Goal: Task Accomplishment & Management: Complete application form

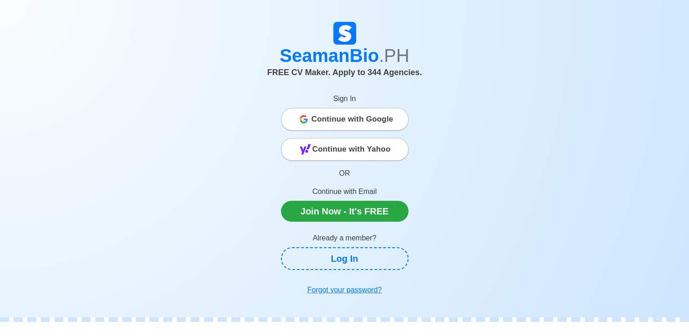
click at [350, 123] on span "Continue with Google" at bounding box center [353, 119] width 82 height 18
click at [384, 126] on span "Continue with Google" at bounding box center [353, 119] width 82 height 18
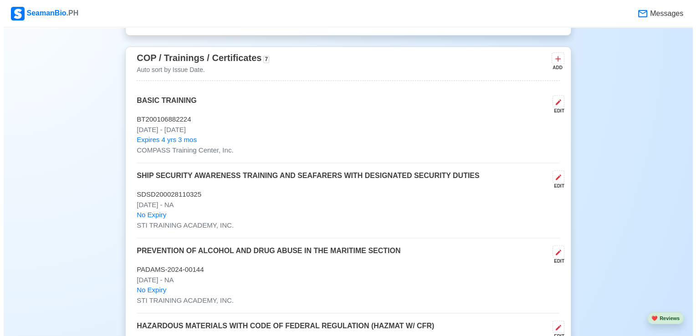
scroll to position [1234, 0]
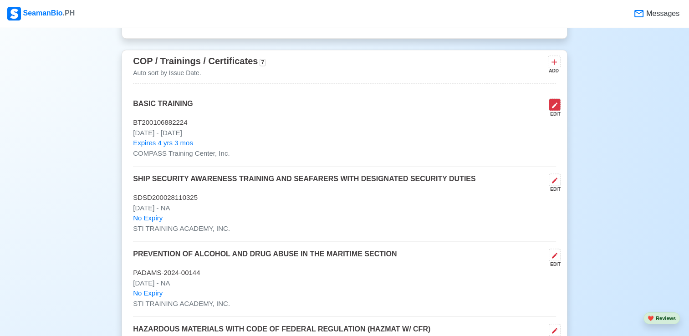
click at [551, 104] on icon at bounding box center [554, 105] width 7 height 7
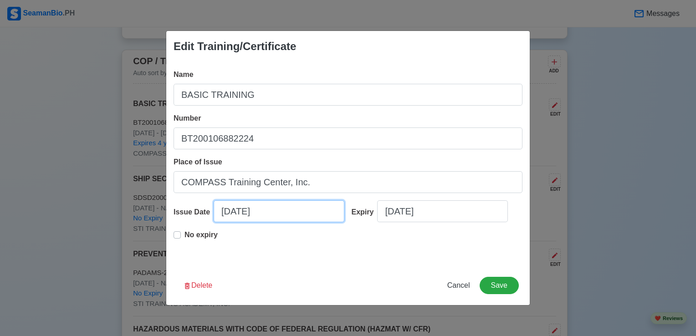
select select "****"
select select "********"
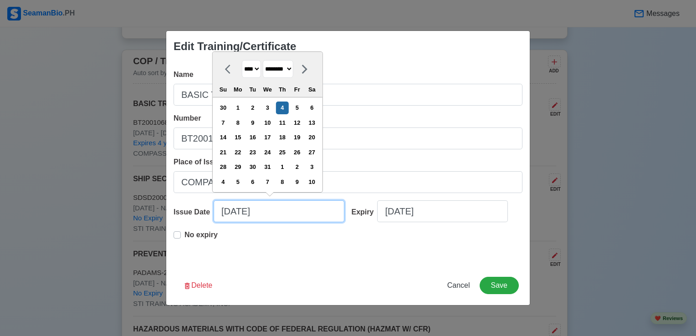
click at [273, 217] on input "12/04/2025" at bounding box center [279, 211] width 131 height 22
type input "12/04/2024"
select select "****"
type input "12/04/2024"
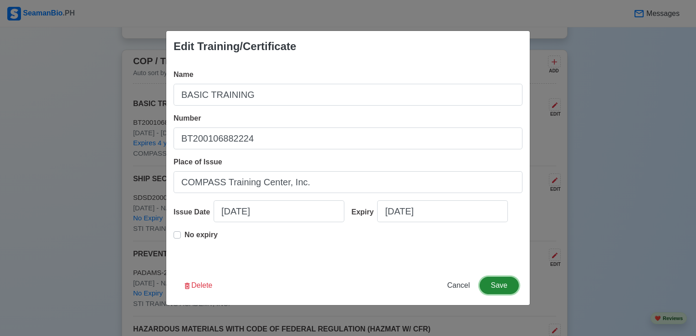
click at [498, 287] on button "Save" at bounding box center [499, 285] width 39 height 17
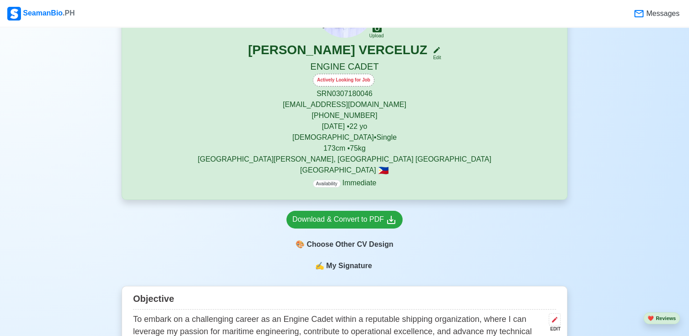
scroll to position [88, 0]
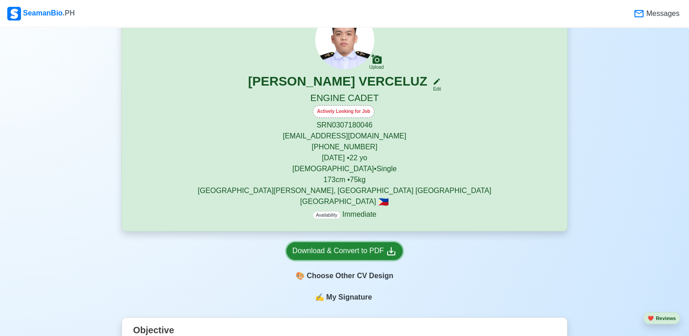
click at [339, 256] on div "Download & Convert to PDF" at bounding box center [344, 251] width 104 height 11
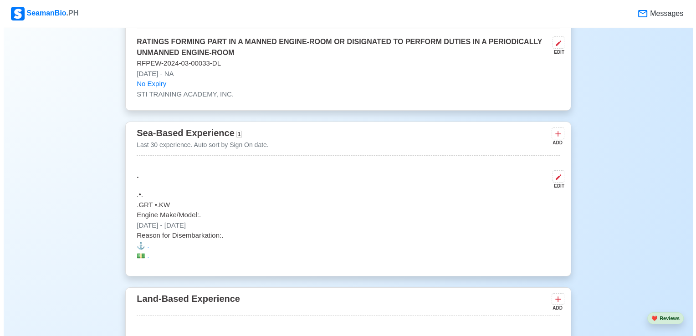
scroll to position [1765, 0]
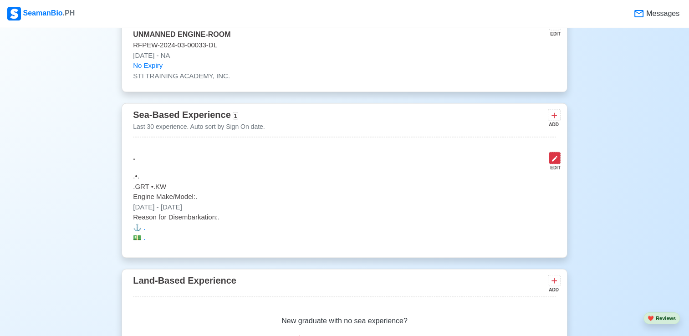
click at [557, 160] on icon at bounding box center [554, 158] width 7 height 7
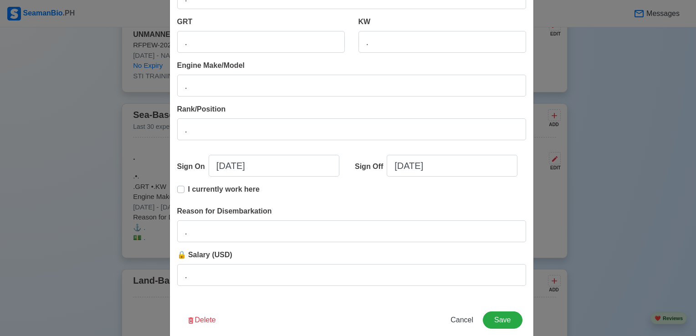
scroll to position [182, 0]
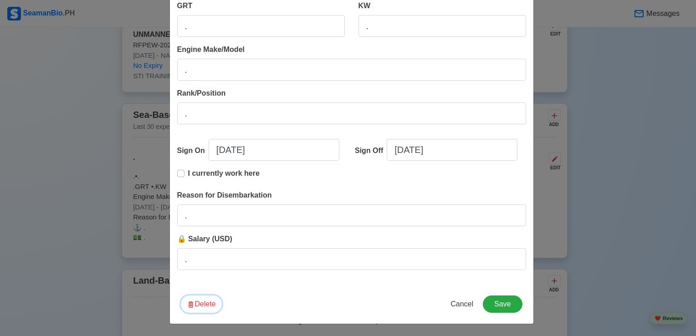
click at [195, 307] on button "Delete" at bounding box center [201, 304] width 41 height 17
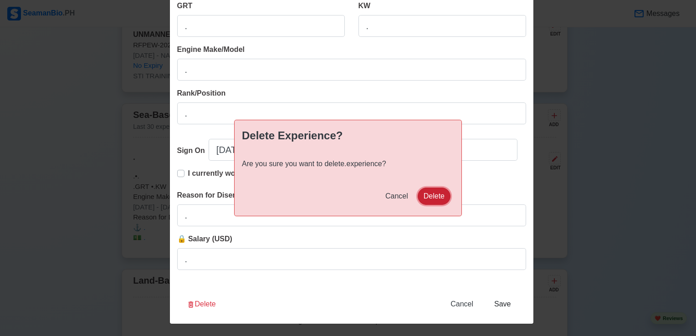
click at [436, 198] on button "Delete" at bounding box center [434, 196] width 33 height 17
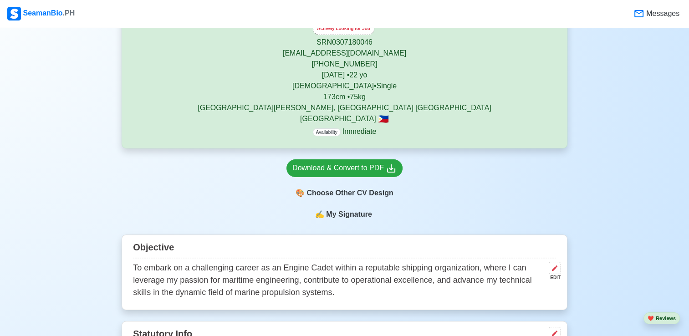
scroll to position [314, 0]
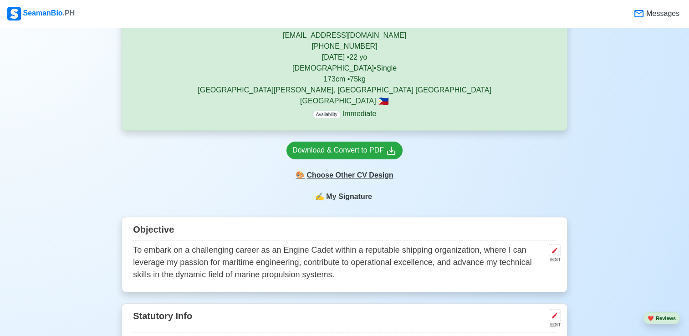
click at [354, 175] on div "🎨 Choose Other CV Design" at bounding box center [345, 175] width 116 height 17
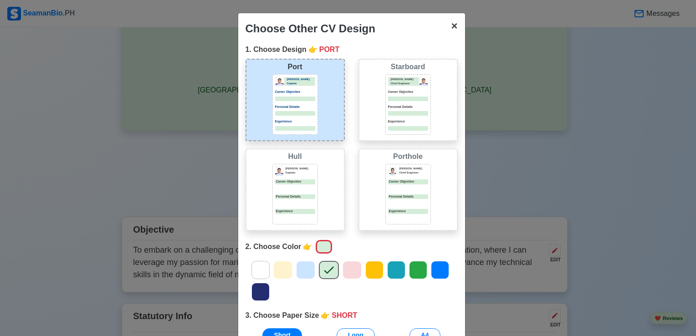
click at [451, 24] on span "×" at bounding box center [454, 26] width 6 height 12
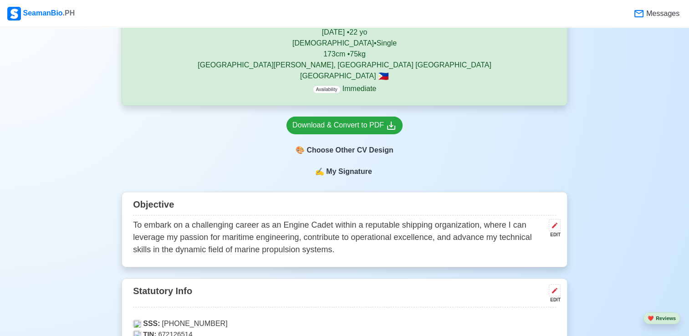
scroll to position [337, 0]
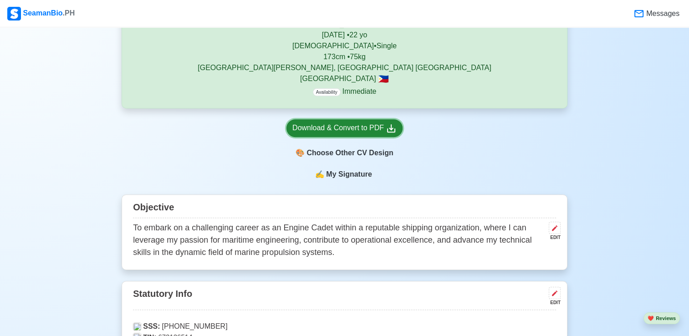
click at [319, 125] on div "Download & Convert to PDF" at bounding box center [344, 128] width 104 height 11
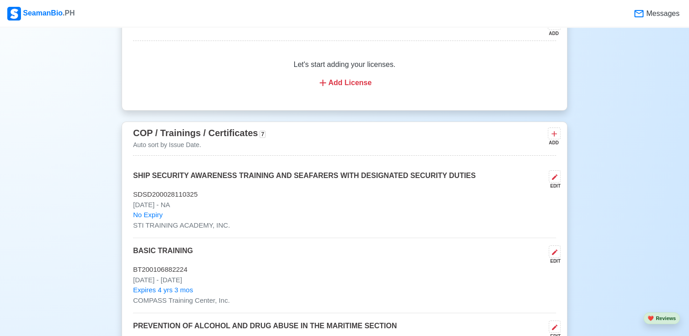
scroll to position [1311, 0]
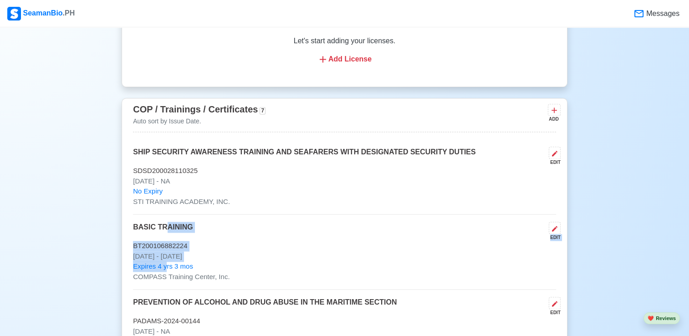
drag, startPoint x: 163, startPoint y: 261, endPoint x: 162, endPoint y: 235, distance: 26.4
click at [162, 235] on div "BASIC TRAINING EDIT BT200106882224 Dec 04 2024 - Dec 04 2029 Expires 4 yrs 3 mo…" at bounding box center [344, 256] width 423 height 68
click at [162, 235] on p "BASIC TRAINING" at bounding box center [163, 231] width 60 height 19
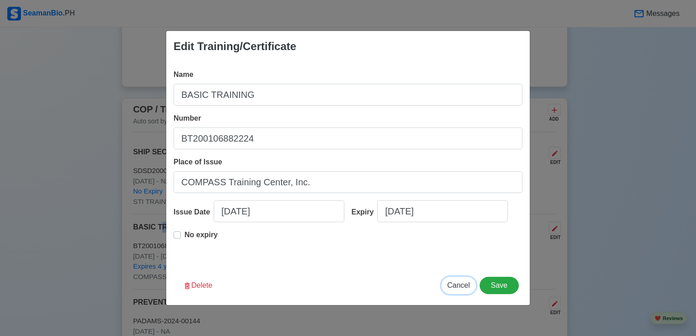
click at [456, 288] on span "Cancel" at bounding box center [458, 286] width 23 height 8
type input "09/04/2025"
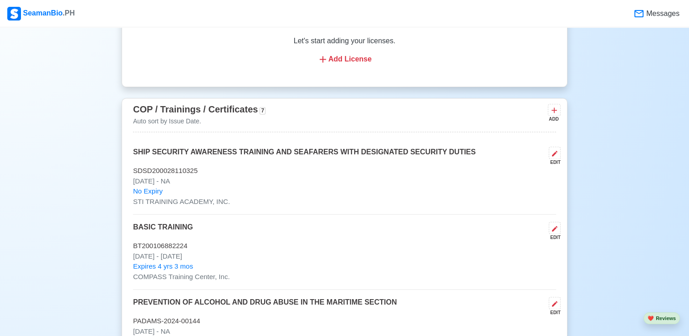
click at [450, 176] on p "Feb 05 2025 - NA" at bounding box center [344, 181] width 423 height 10
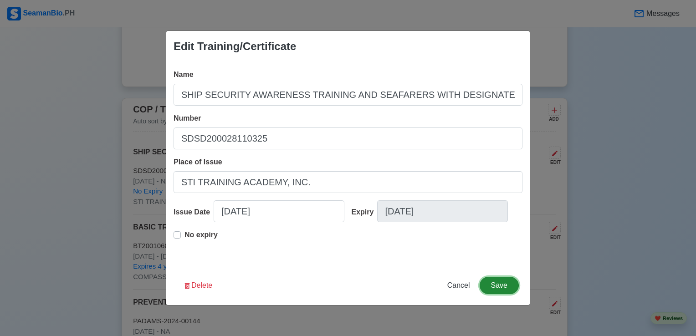
click at [497, 285] on button "Save" at bounding box center [499, 285] width 39 height 17
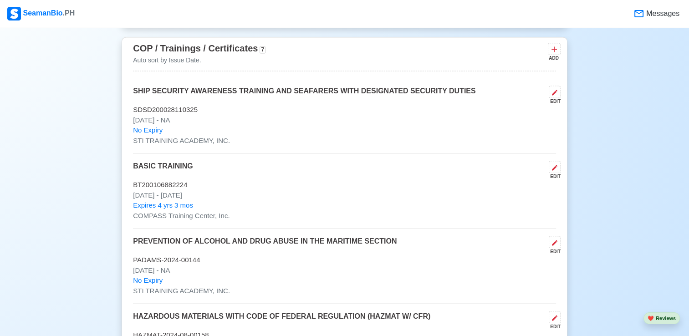
scroll to position [1374, 0]
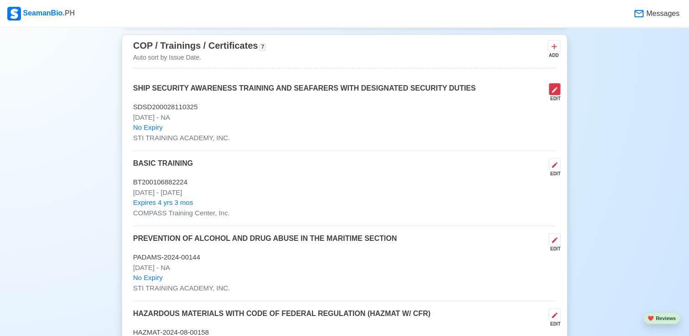
click at [552, 89] on icon at bounding box center [554, 89] width 7 height 7
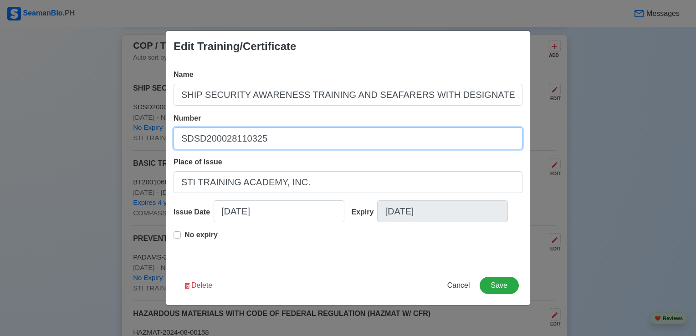
click at [272, 139] on input "SDSD200028110325" at bounding box center [348, 139] width 349 height 22
type input "SDSD200028110325"
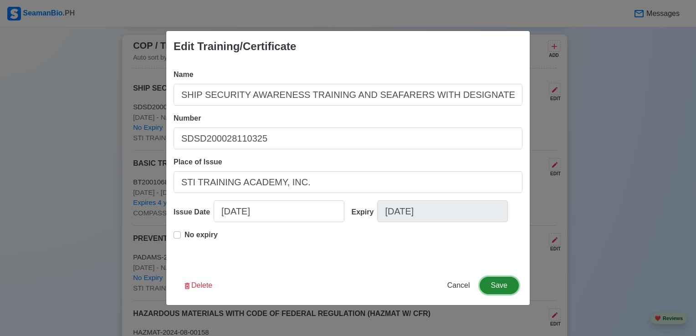
click at [517, 284] on button "Save" at bounding box center [499, 285] width 39 height 17
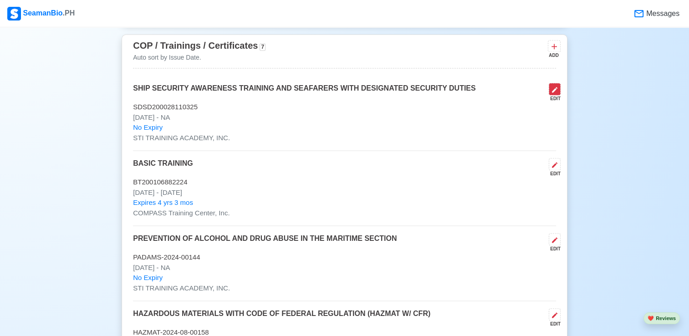
click at [558, 92] on button at bounding box center [555, 89] width 12 height 12
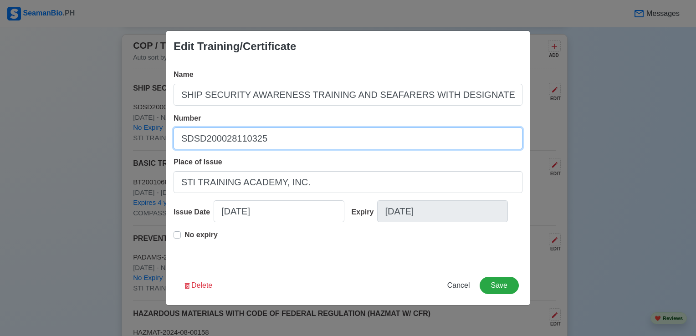
click at [304, 144] on input "SDSD200028110325" at bounding box center [348, 139] width 349 height 22
type input "SDSD200028110324"
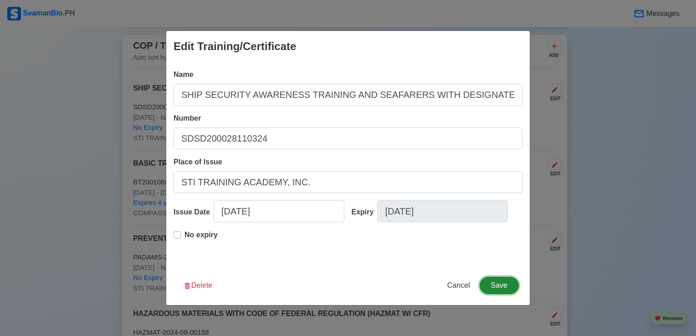
click at [494, 287] on button "Save" at bounding box center [499, 285] width 39 height 17
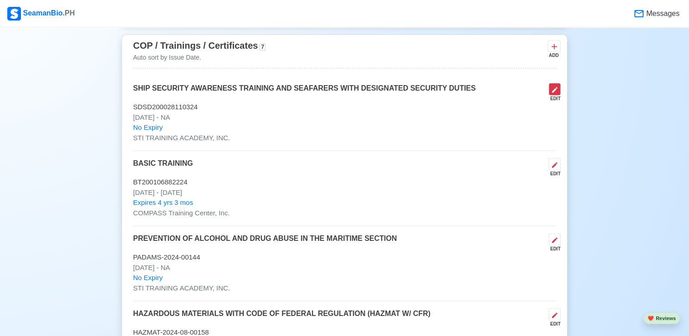
click at [556, 91] on icon at bounding box center [554, 89] width 7 height 7
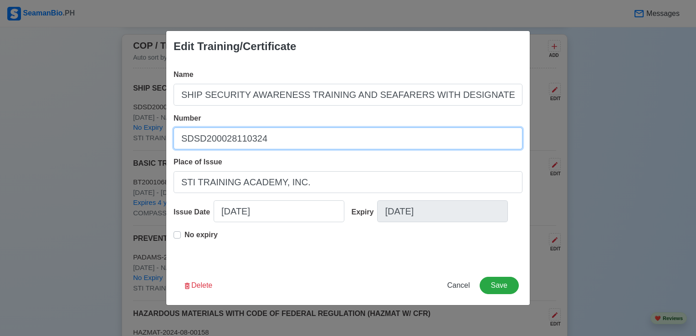
click at [368, 145] on input "SDSD200028110324" at bounding box center [348, 139] width 349 height 22
click at [359, 144] on input "SDSD200028110325" at bounding box center [348, 139] width 349 height 22
type input "SDSD200028110325"
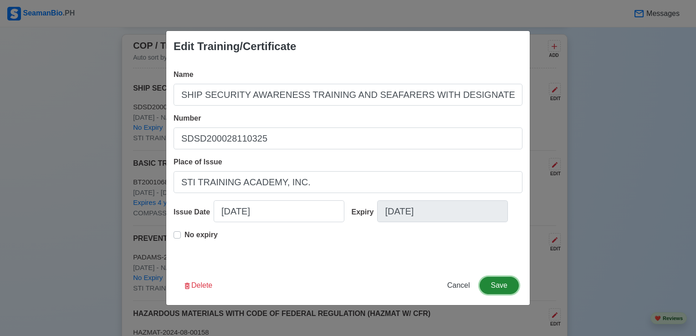
click at [508, 280] on button "Save" at bounding box center [499, 285] width 39 height 17
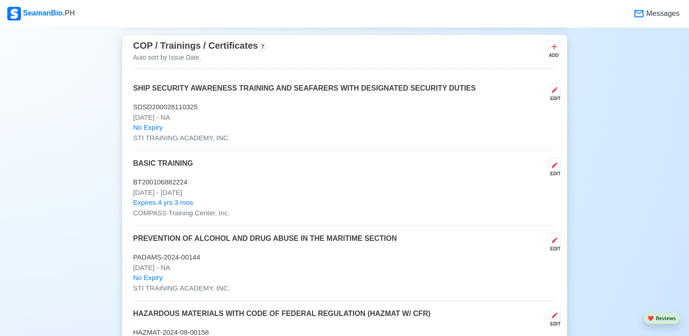
click at [174, 174] on p "BASIC TRAINING" at bounding box center [163, 167] width 60 height 19
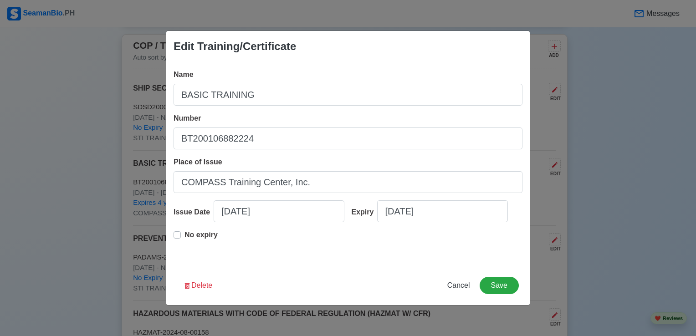
click at [174, 174] on input "COMPASS Training Center, Inc." at bounding box center [348, 182] width 349 height 22
click at [470, 284] on span "Cancel" at bounding box center [458, 286] width 23 height 8
type input "09/04/2025"
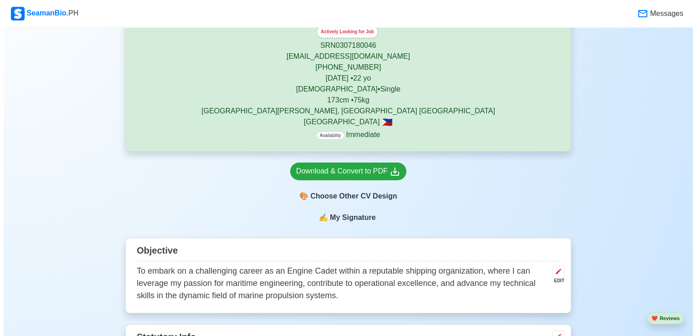
scroll to position [299, 0]
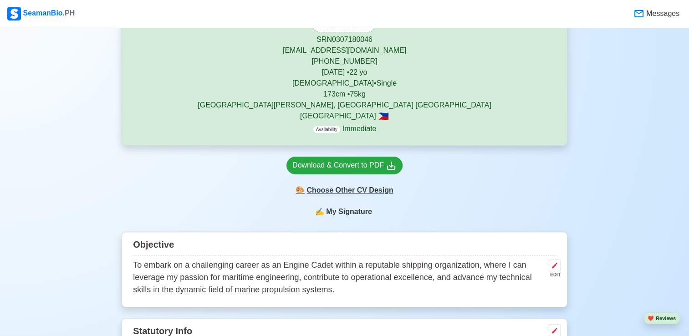
click at [335, 192] on div "🎨 Choose Other CV Design" at bounding box center [345, 190] width 116 height 17
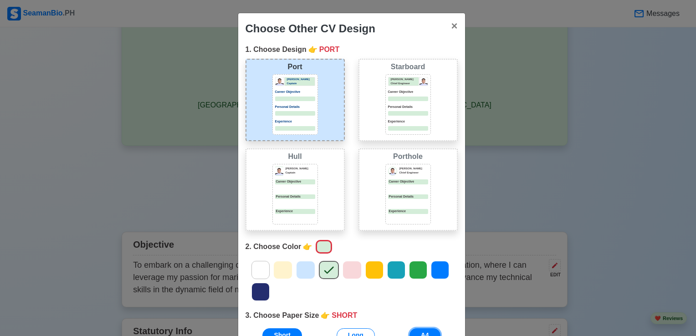
click at [417, 332] on button "A4" at bounding box center [425, 335] width 31 height 14
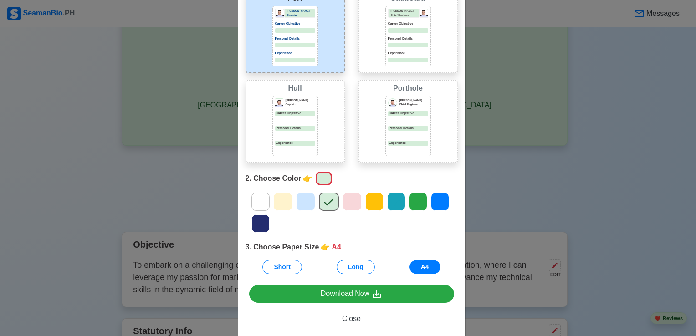
scroll to position [69, 0]
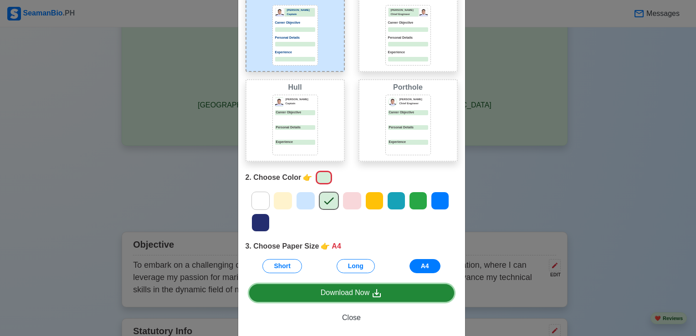
click at [397, 294] on link "Download Now" at bounding box center [351, 293] width 205 height 18
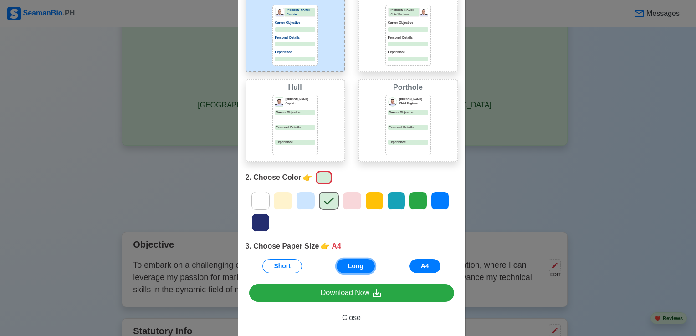
click at [350, 267] on button "Long" at bounding box center [356, 266] width 38 height 14
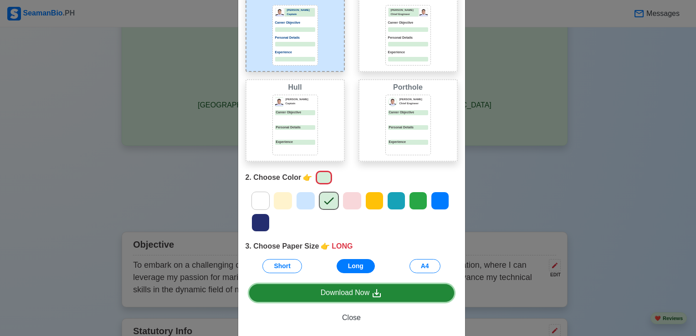
click at [346, 291] on div "Download Now" at bounding box center [352, 292] width 62 height 11
